Goal: Task Accomplishment & Management: Manage account settings

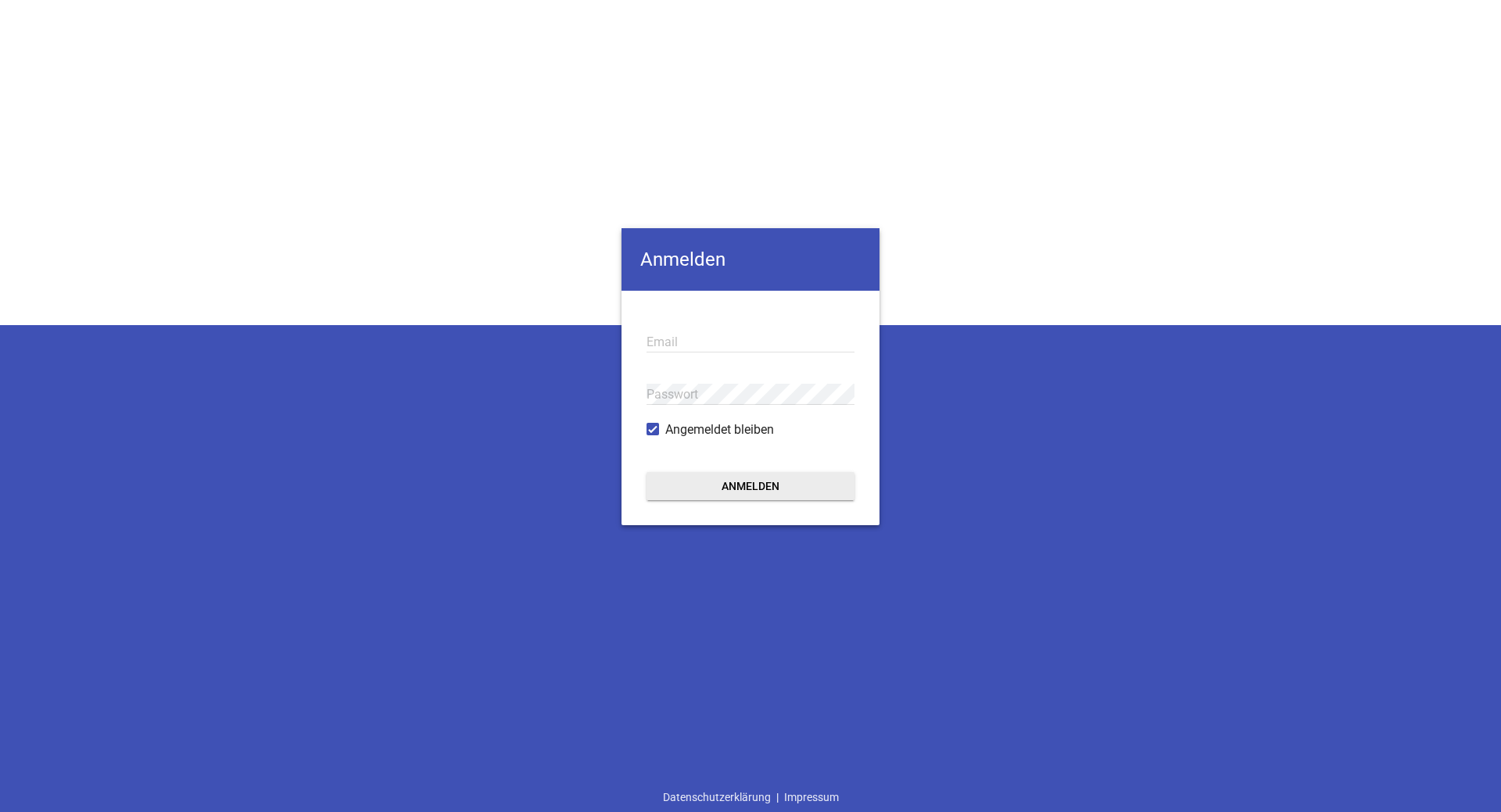
type input "[EMAIL_ADDRESS][DOMAIN_NAME]"
click at [725, 487] on button "Anmelden" at bounding box center [750, 486] width 208 height 28
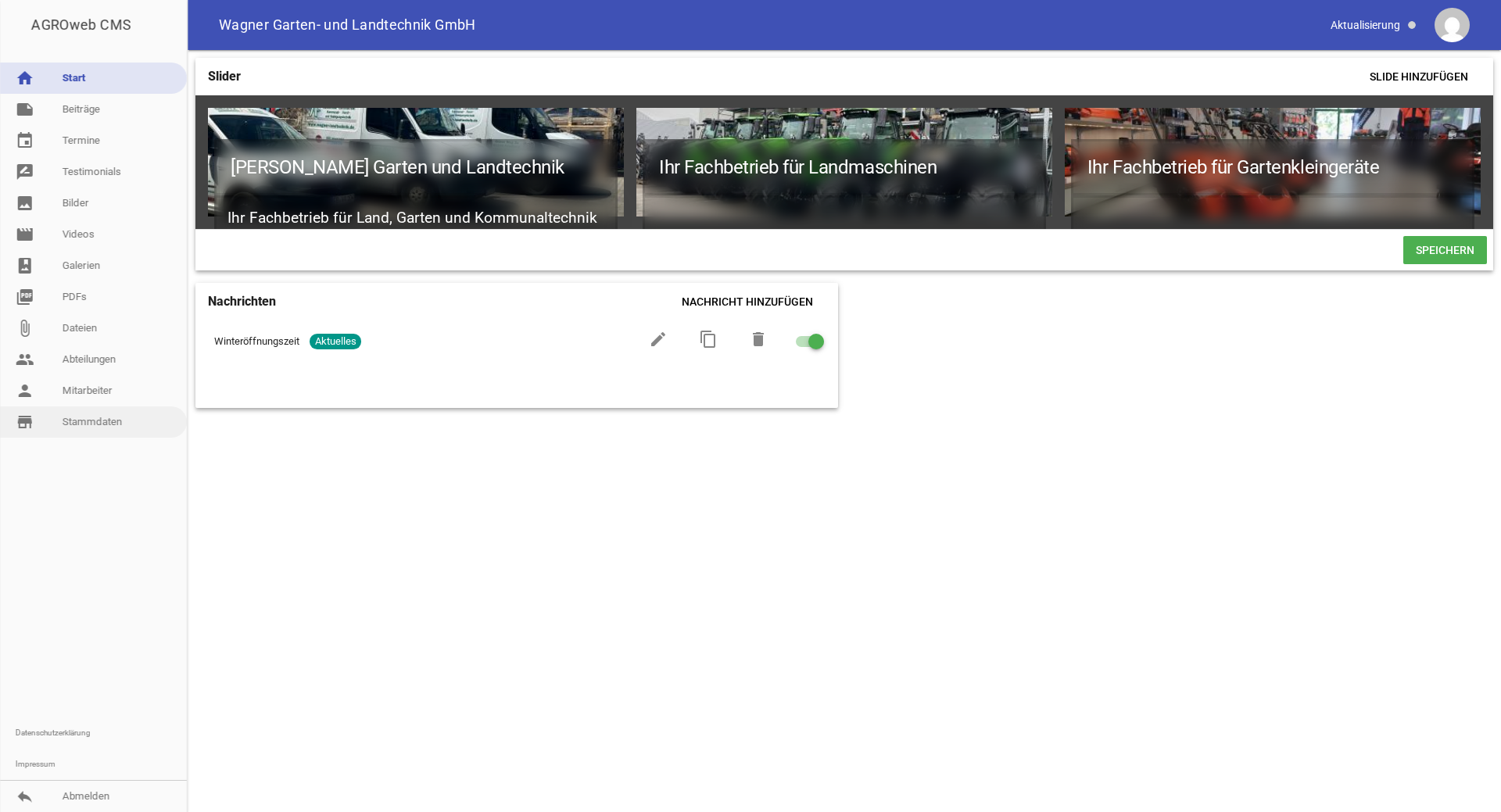
click at [121, 416] on link "store_mall_directory Stammdaten" at bounding box center [93, 421] width 186 height 31
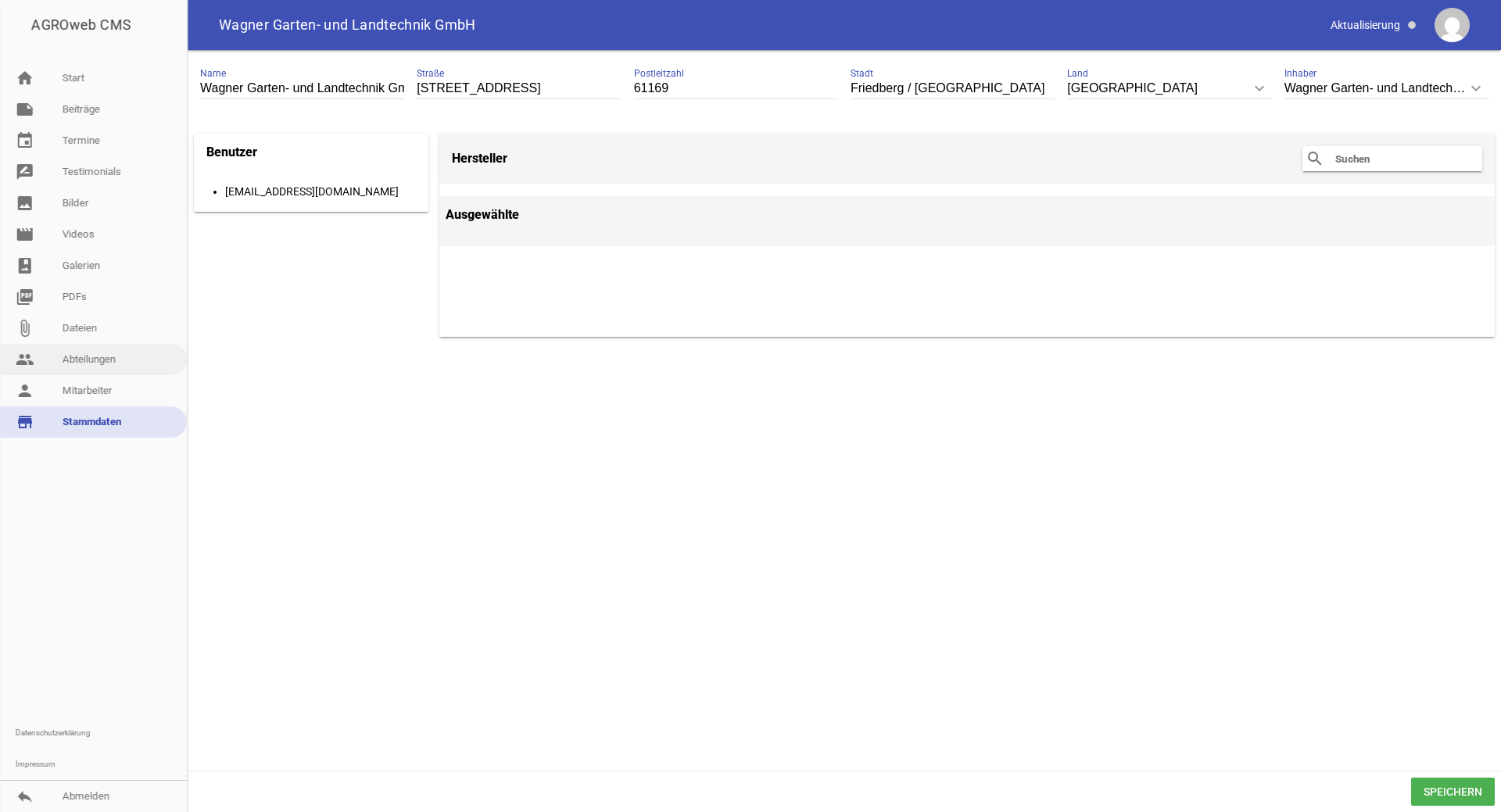
click at [93, 350] on link "people Abteilungen" at bounding box center [93, 359] width 186 height 31
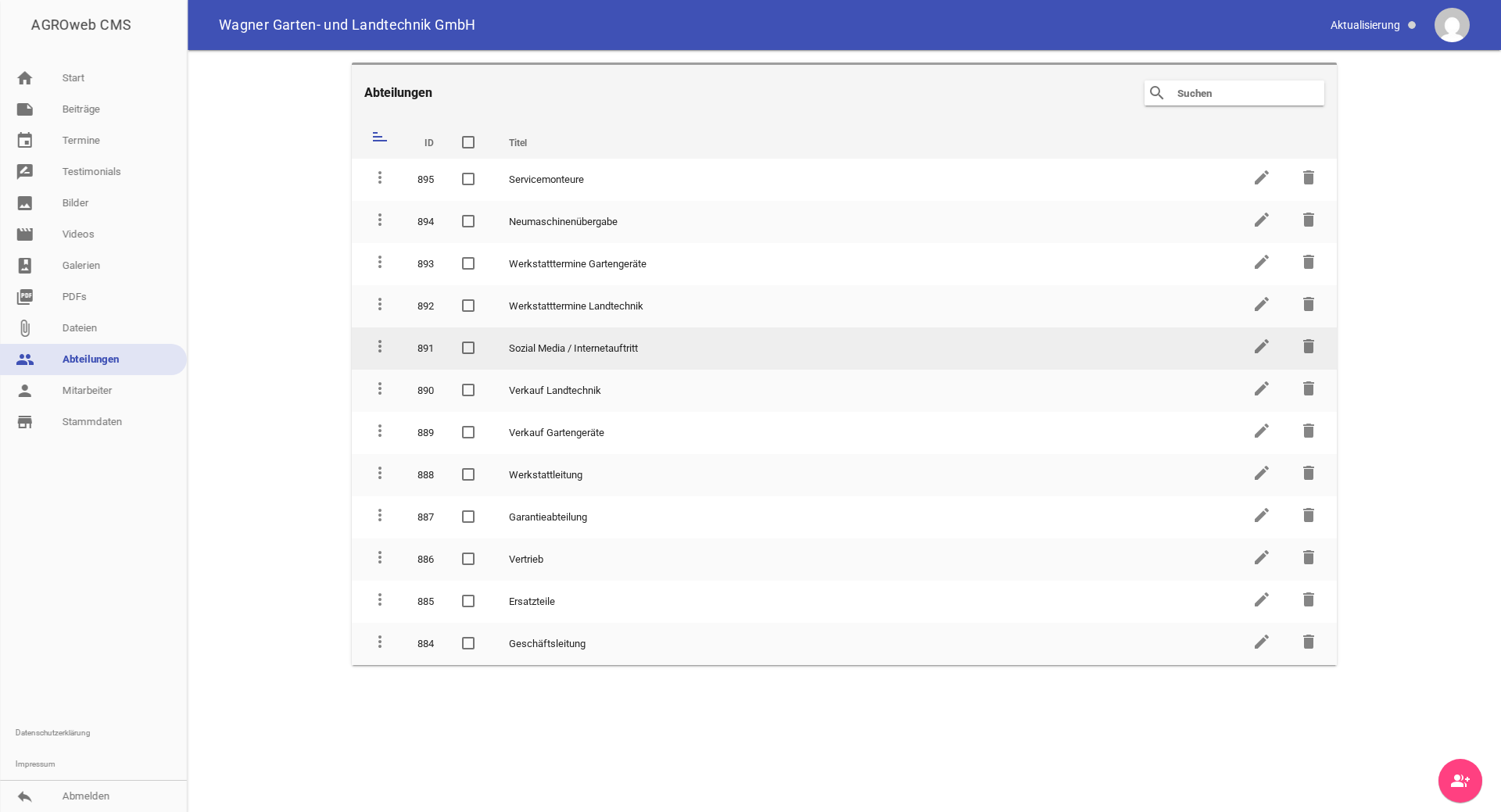
click at [563, 353] on td "Sozial Media / Internetauftritt" at bounding box center [867, 348] width 744 height 42
click at [1260, 351] on icon "edit" at bounding box center [1262, 347] width 19 height 19
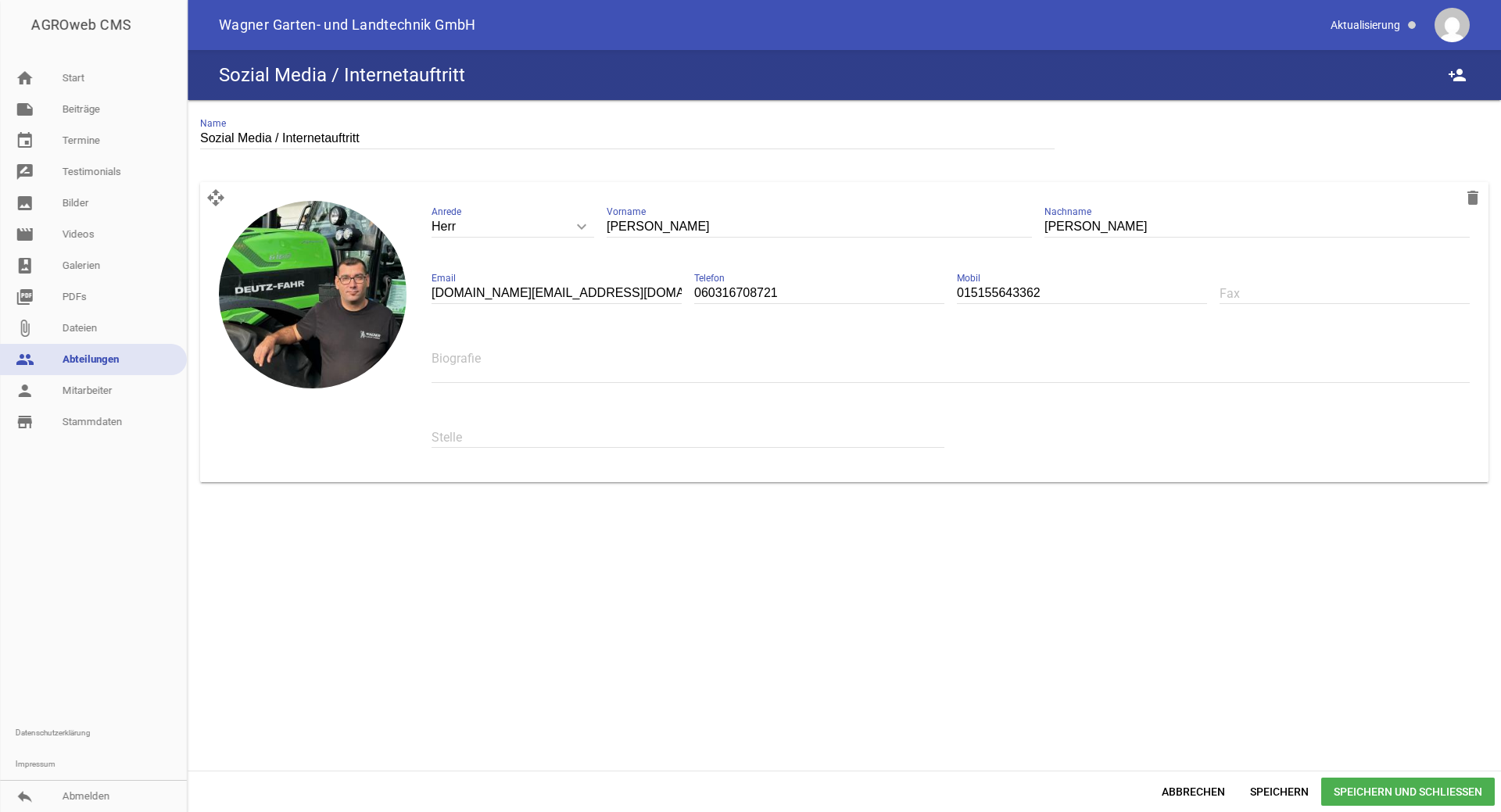
click at [233, 137] on input "Sozial Media / Internetauftritt" at bounding box center [628, 139] width 855 height 22
click at [215, 138] on input "So Media / Internetauftritt" at bounding box center [628, 139] width 855 height 22
type input "Social Media / Internetauftritt"
click at [1396, 790] on span "Speichern und Schließen" at bounding box center [1407, 791] width 173 height 28
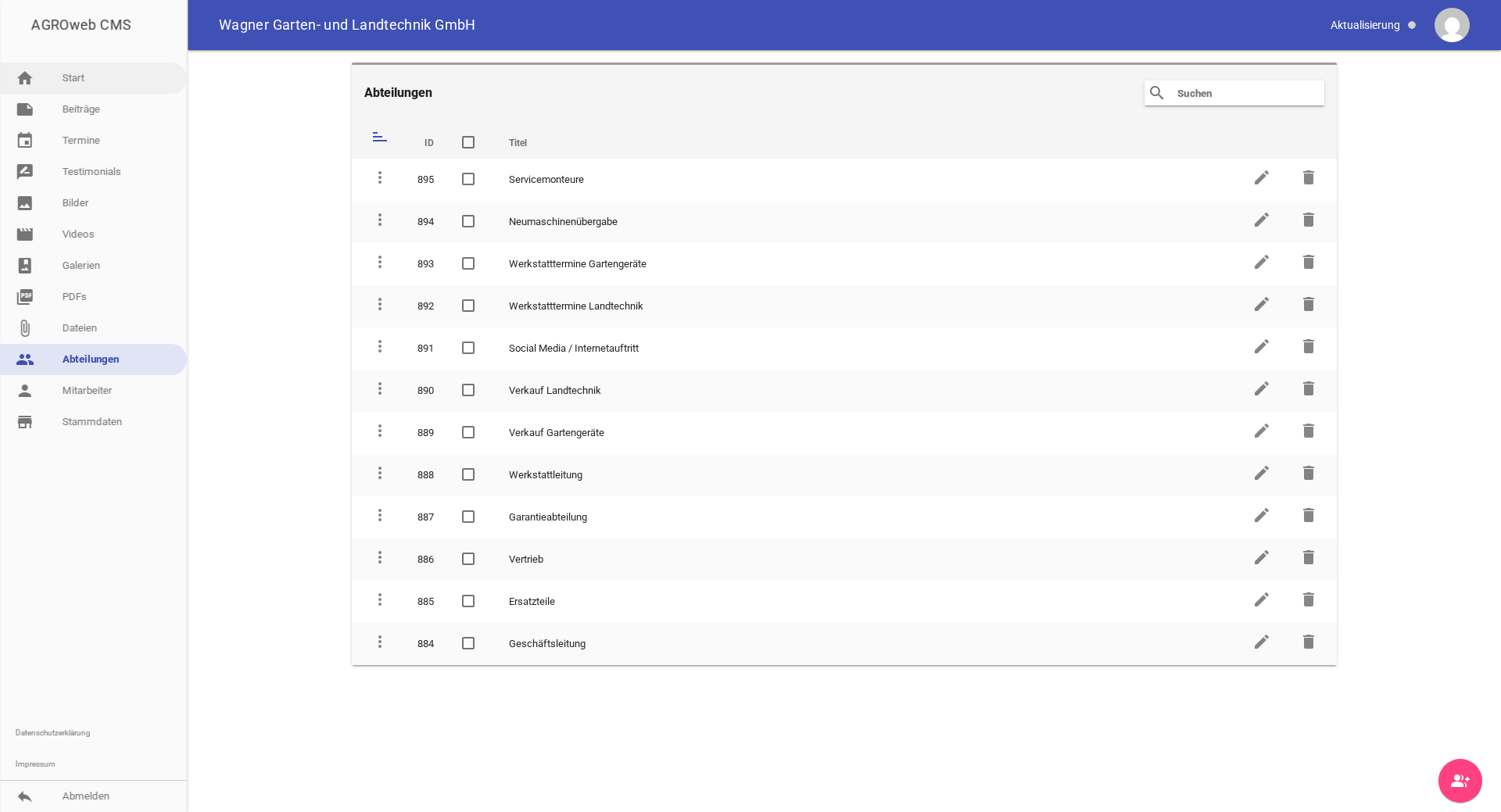
click at [70, 86] on link "home Start" at bounding box center [93, 78] width 186 height 31
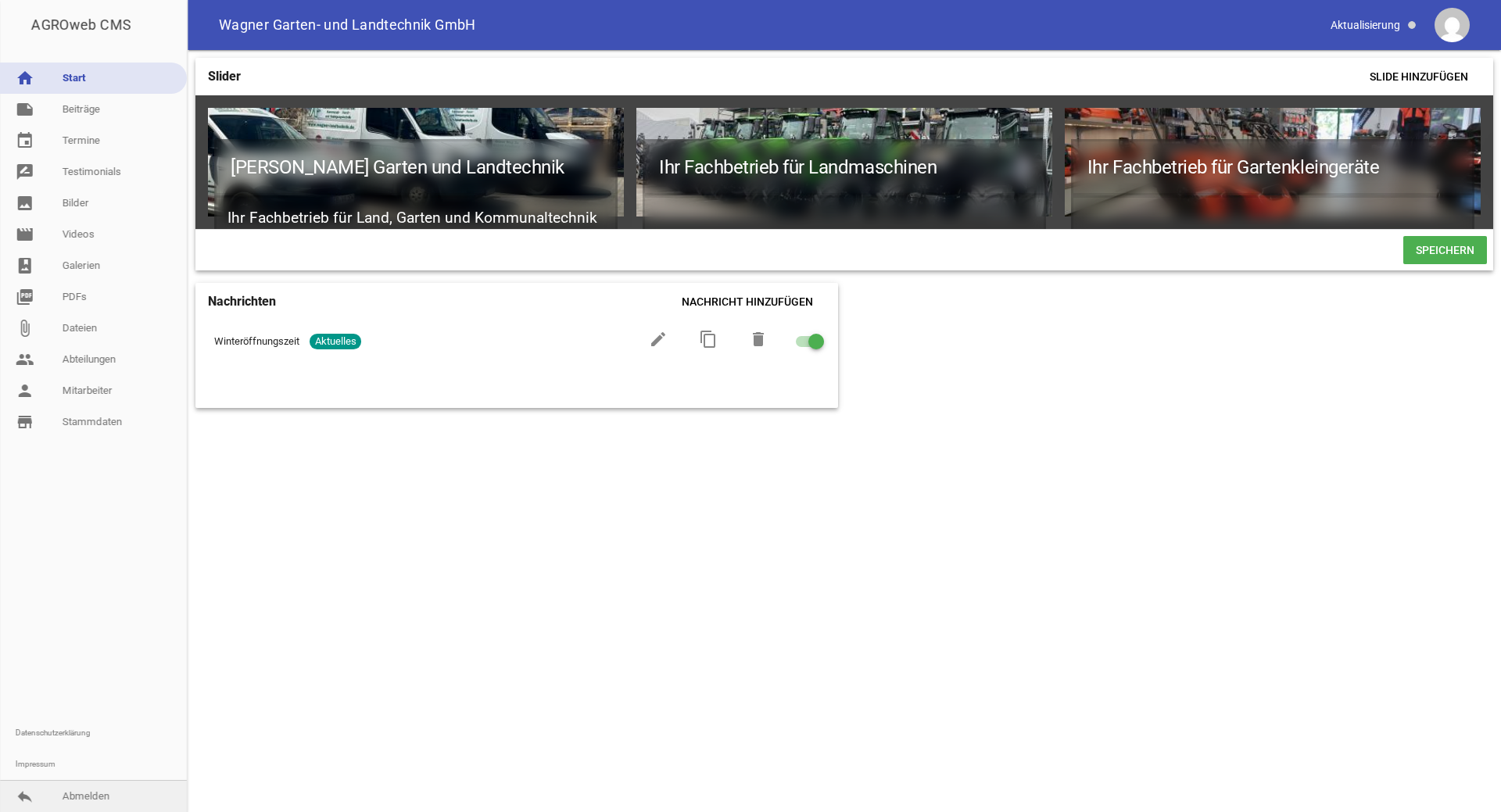
click at [97, 798] on link "reply Abmelden" at bounding box center [93, 796] width 186 height 31
